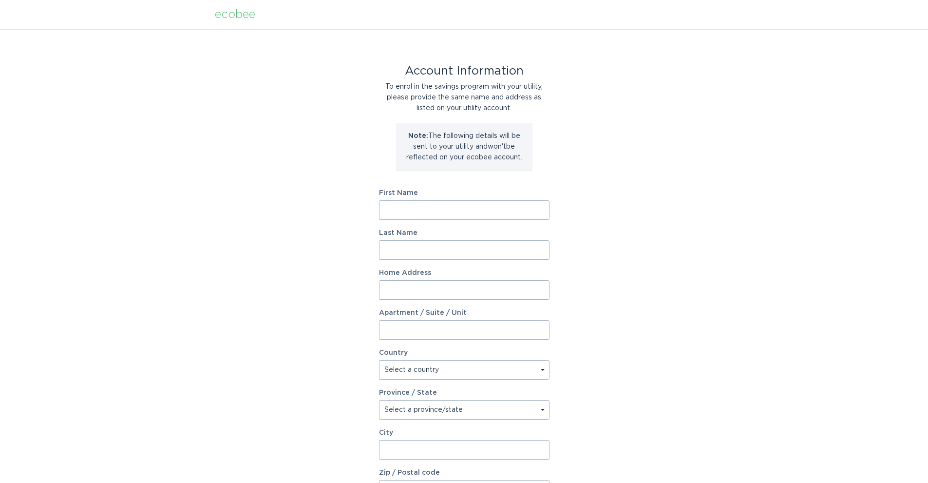
click at [400, 208] on input "First Name" at bounding box center [464, 209] width 171 height 19
type input "[PERSON_NAME]"
type input "[STREET_ADDRESS]"
select select "US"
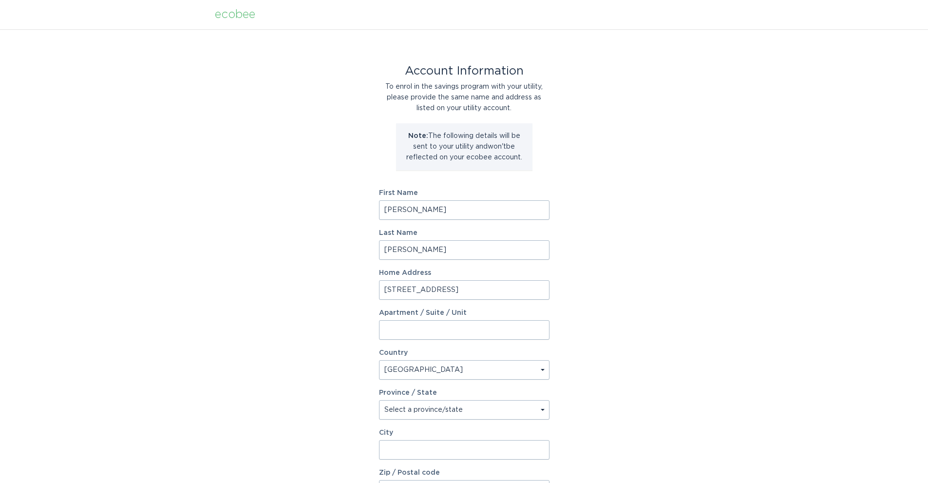
type input "LEAWOOD"
type input "66224-8710"
select select "KS"
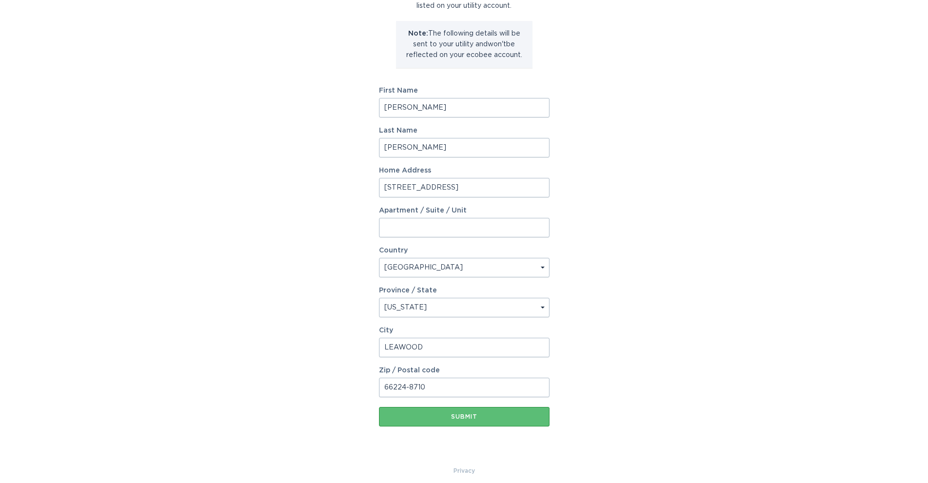
scroll to position [110, 0]
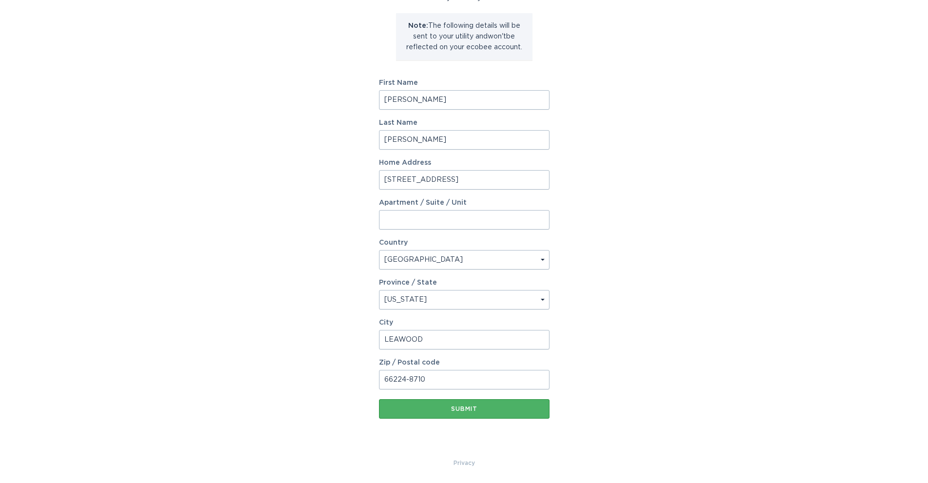
click at [458, 407] on div "Submit" at bounding box center [464, 409] width 161 height 6
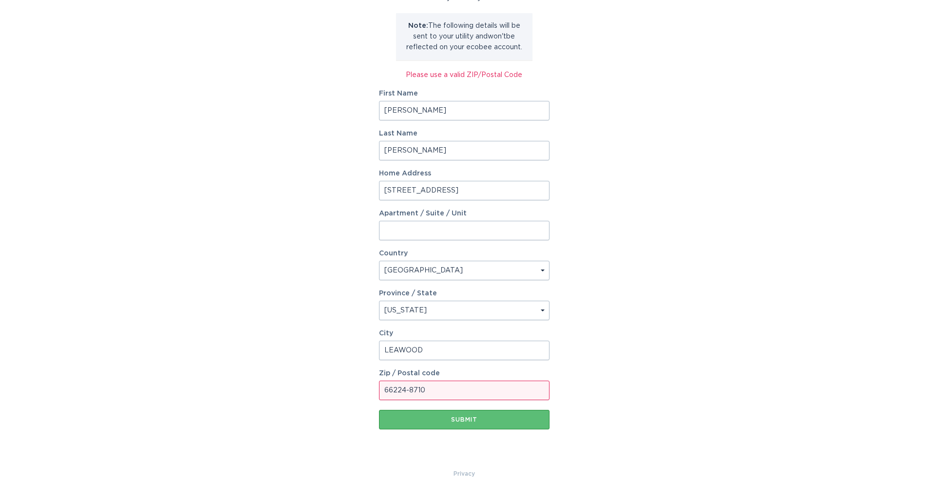
click at [409, 387] on input "66224-8710" at bounding box center [464, 389] width 171 height 19
click at [459, 419] on div "Submit" at bounding box center [464, 420] width 161 height 6
drag, startPoint x: 421, startPoint y: 389, endPoint x: 406, endPoint y: 391, distance: 15.2
click at [406, 391] on input "662248710" at bounding box center [464, 389] width 171 height 19
type input "66224"
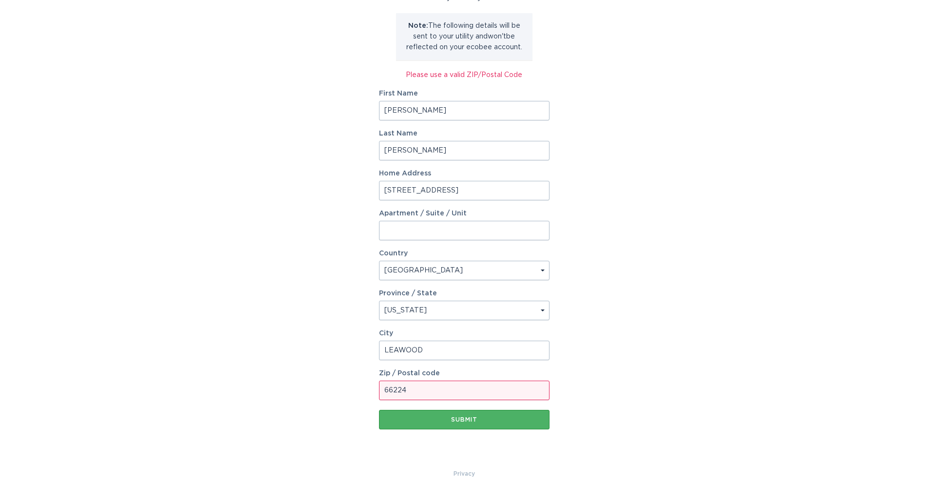
click at [456, 417] on div "Submit" at bounding box center [464, 420] width 161 height 6
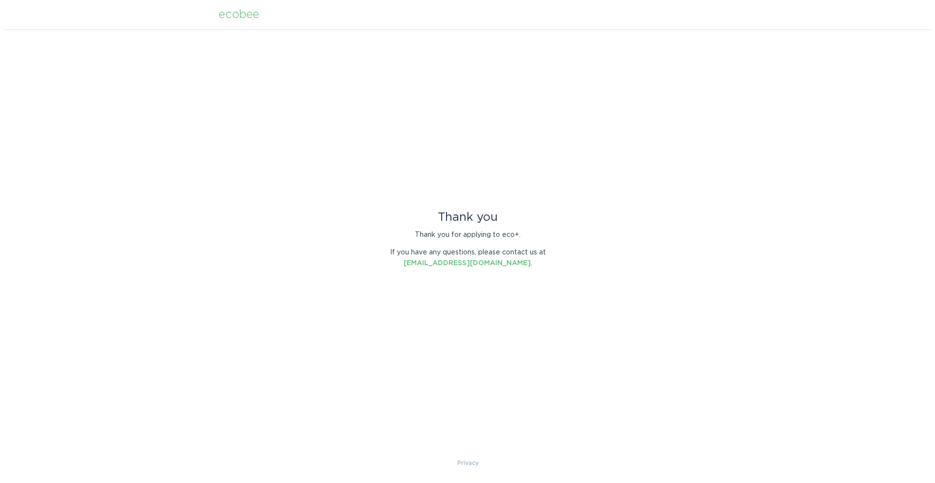
scroll to position [0, 0]
